Goal: Navigation & Orientation: Find specific page/section

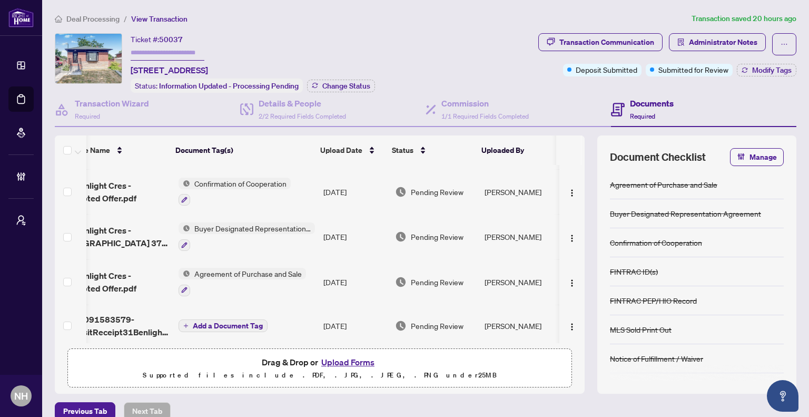
scroll to position [0, 38]
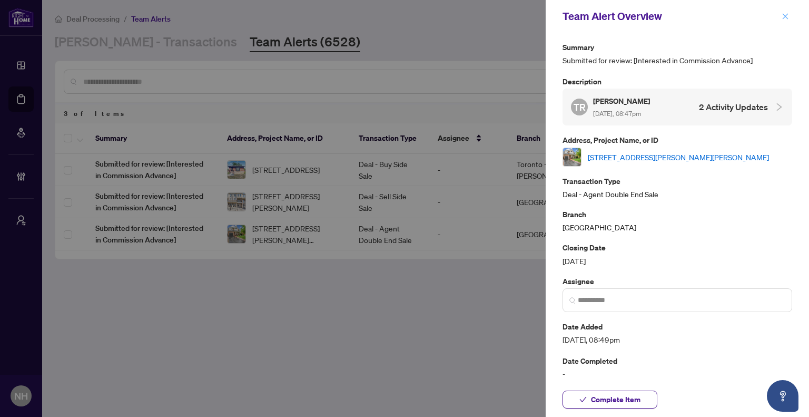
click at [787, 16] on icon "close" at bounding box center [785, 16] width 7 height 7
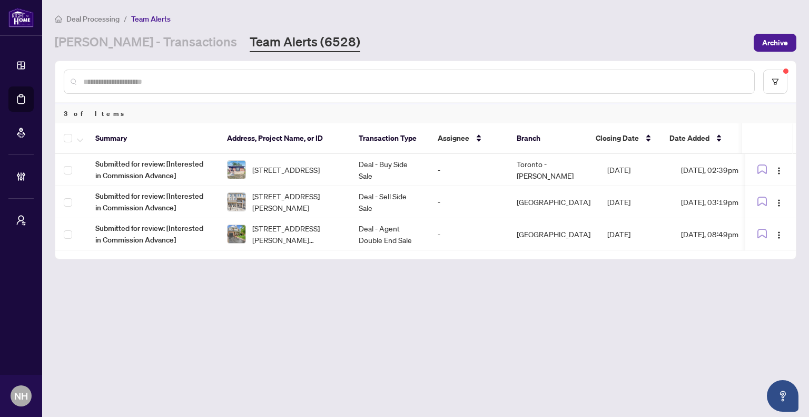
drag, startPoint x: 145, startPoint y: 45, endPoint x: 228, endPoint y: 7, distance: 90.5
click at [146, 45] on link "RAHR - Transactions" at bounding box center [146, 42] width 182 height 19
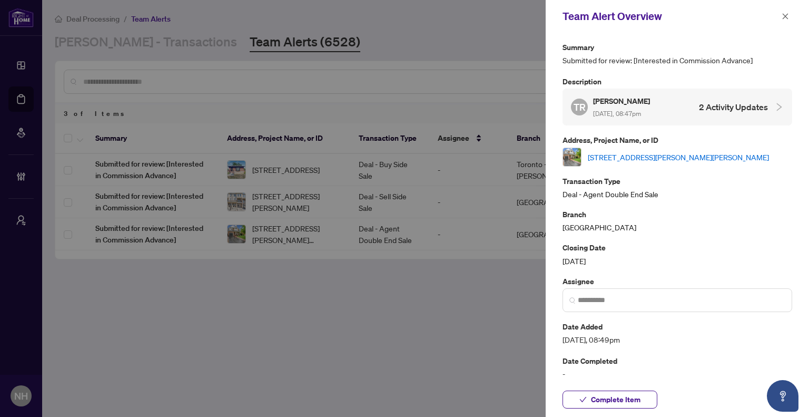
drag, startPoint x: 783, startPoint y: 15, endPoint x: 780, endPoint y: 21, distance: 6.4
click at [783, 15] on icon "close" at bounding box center [785, 16] width 7 height 7
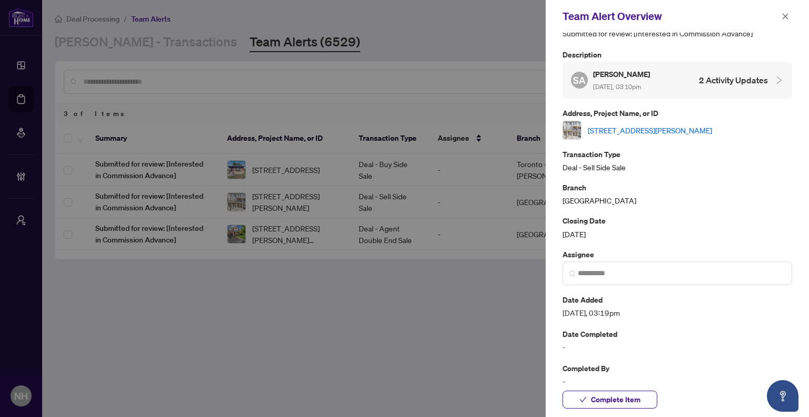
scroll to position [38, 0]
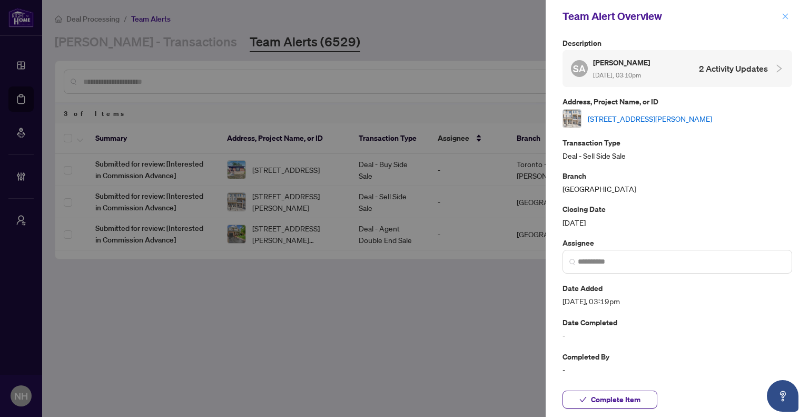
click at [779, 15] on button "button" at bounding box center [786, 16] width 14 height 13
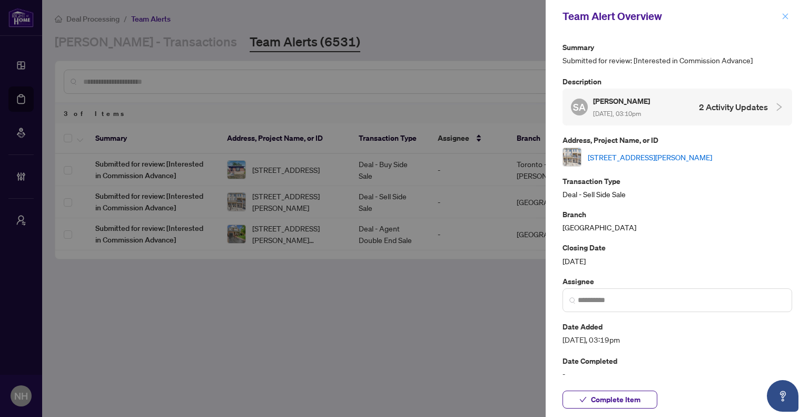
click at [784, 16] on icon "close" at bounding box center [785, 16] width 7 height 7
click at [788, 19] on icon "close" at bounding box center [785, 16] width 7 height 7
